Goal: Information Seeking & Learning: Find specific fact

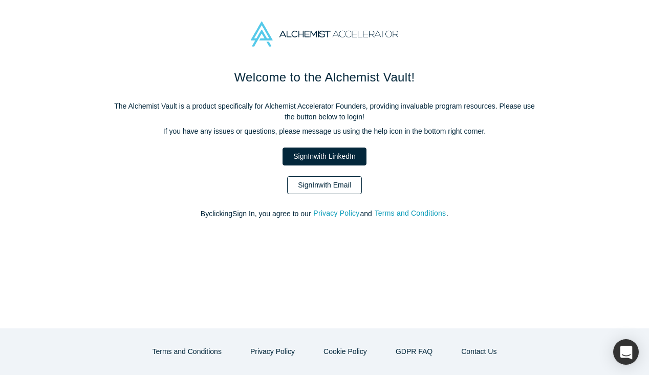
click at [333, 186] on link "Sign In with Email" at bounding box center [324, 185] width 75 height 18
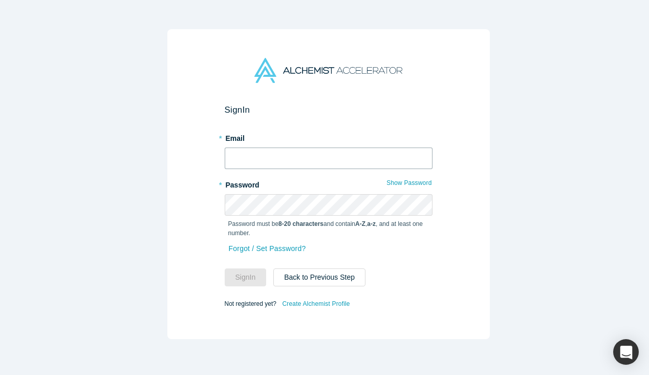
click at [306, 155] on input "text" at bounding box center [329, 157] width 208 height 21
type input "[PERSON_NAME][EMAIL_ADDRESS][DOMAIN_NAME]"
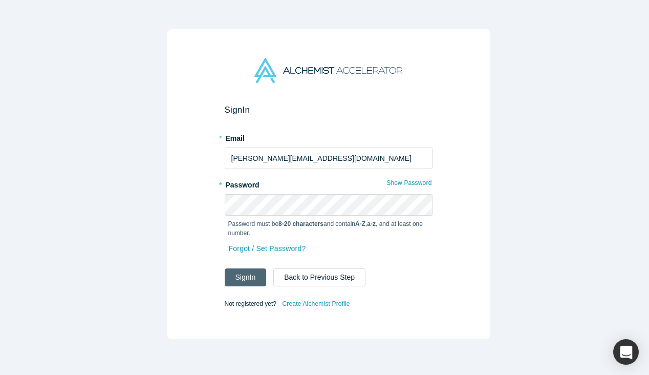
click at [238, 278] on button "Sign In" at bounding box center [246, 277] width 42 height 18
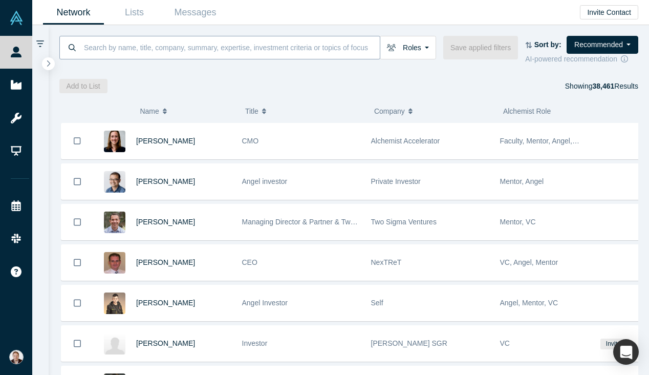
click at [268, 51] on input at bounding box center [231, 47] width 297 height 24
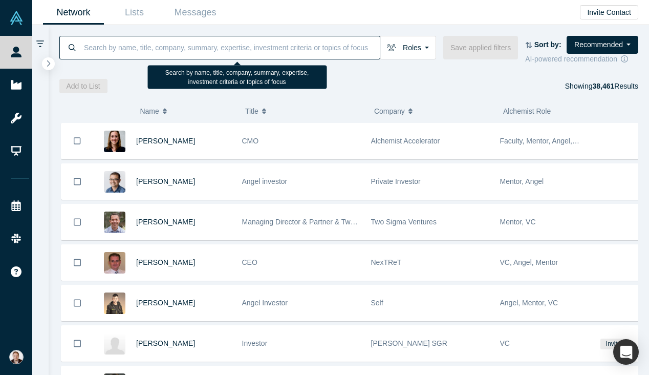
paste input "Oguzhan"
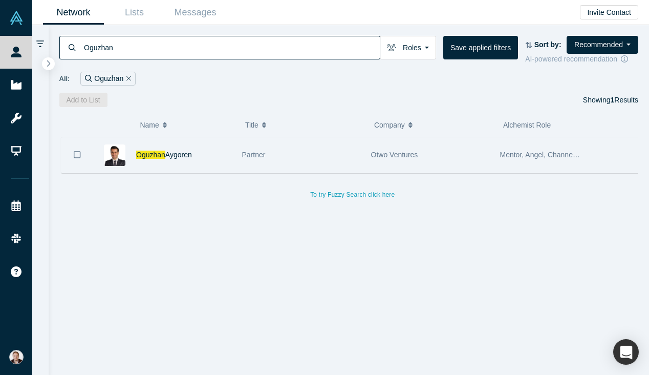
type input "Oguzhan"
click at [206, 157] on div "[PERSON_NAME]" at bounding box center [183, 154] width 95 height 35
